Goal: Navigation & Orientation: Find specific page/section

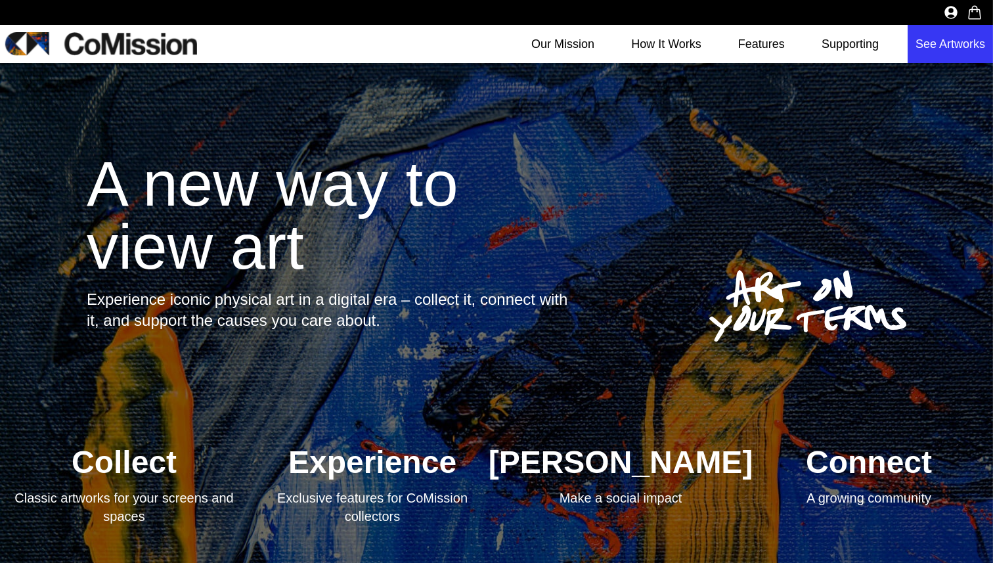
click at [22, 36] on img at bounding box center [98, 43] width 197 height 23
click at [563, 44] on link "Our Mission" at bounding box center [562, 44] width 79 height 38
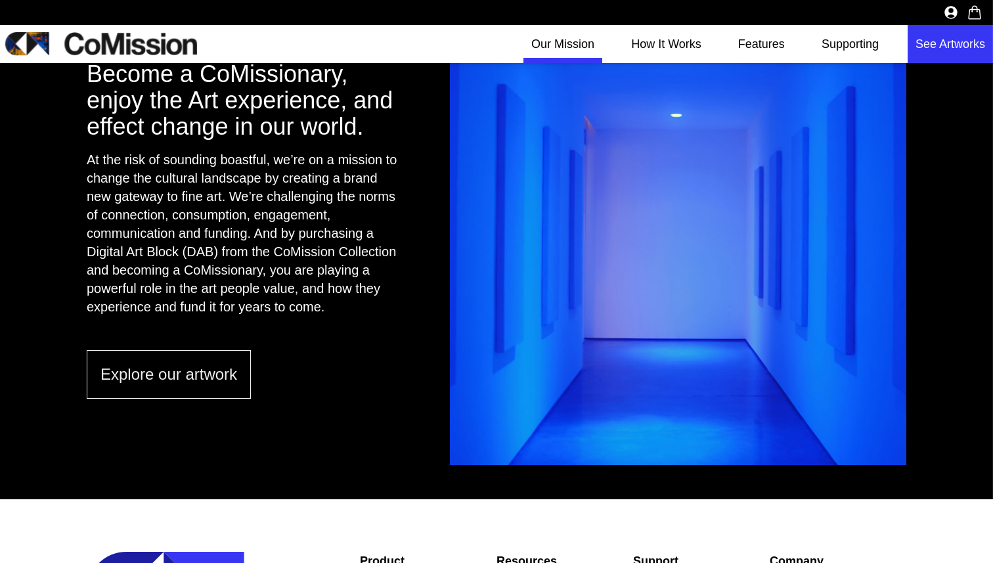
scroll to position [1045, 0]
